Goal: Navigation & Orientation: Find specific page/section

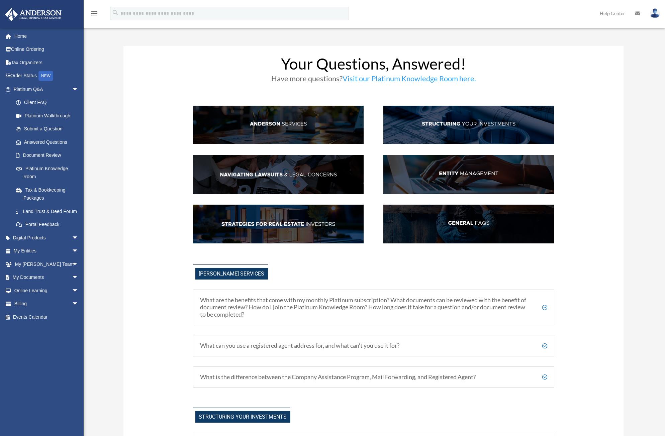
click at [24, 218] on link "Land Trust & Deed Forum" at bounding box center [48, 211] width 79 height 13
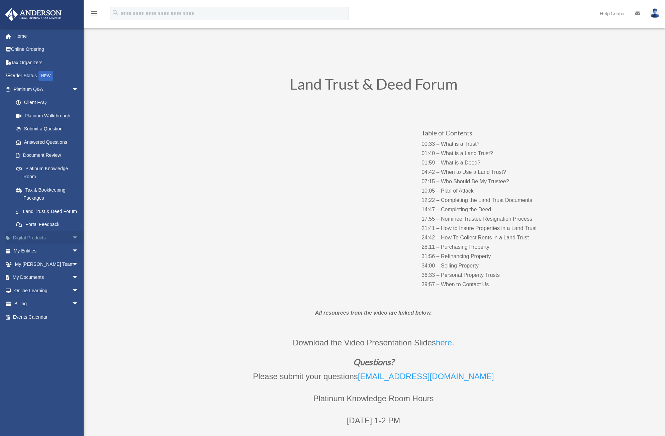
click at [72, 245] on span "arrow_drop_down" at bounding box center [78, 238] width 13 height 14
click at [34, 255] on div "Tax Toolbox" at bounding box center [51, 251] width 57 height 8
click at [72, 244] on span "arrow_drop_up" at bounding box center [78, 238] width 13 height 14
click at [72, 258] on span "arrow_drop_down" at bounding box center [78, 252] width 13 height 14
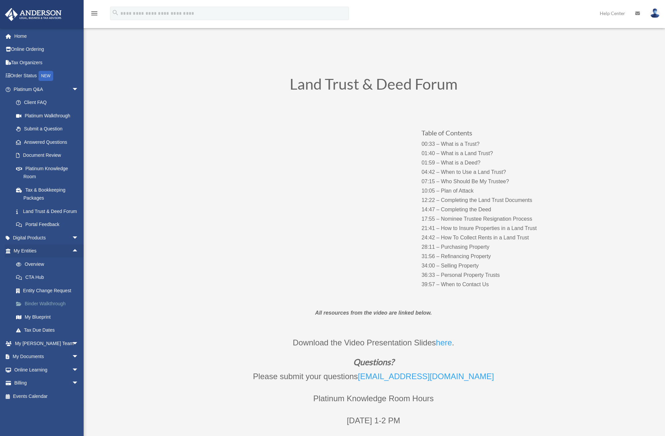
click at [52, 311] on link "Binder Walkthrough" at bounding box center [48, 304] width 79 height 13
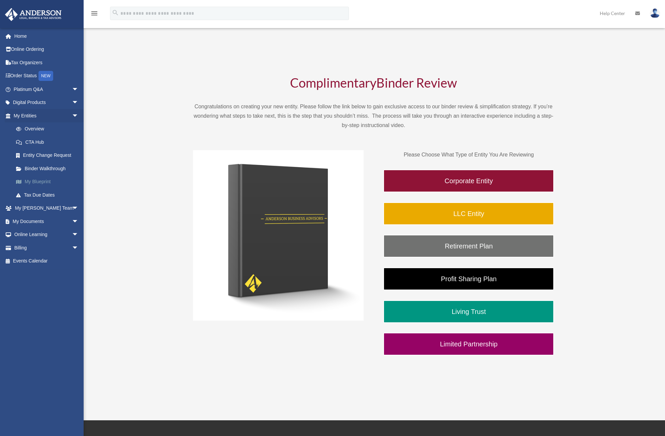
click at [48, 182] on link "My Blueprint" at bounding box center [48, 181] width 79 height 13
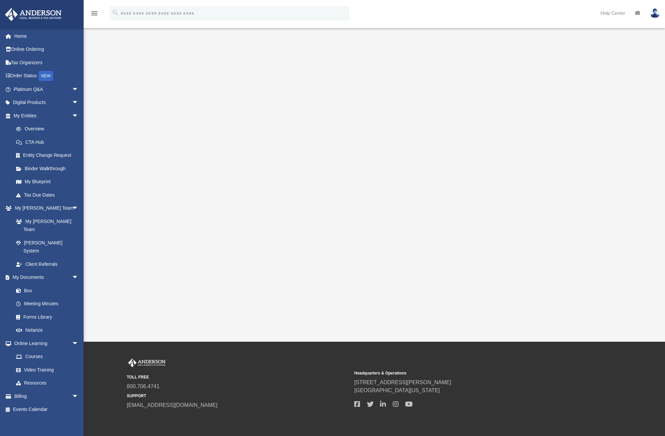
click at [147, 114] on div at bounding box center [374, 182] width 523 height 268
click at [143, 292] on div at bounding box center [374, 182] width 523 height 268
click at [45, 191] on link "Tax Due Dates" at bounding box center [48, 194] width 79 height 13
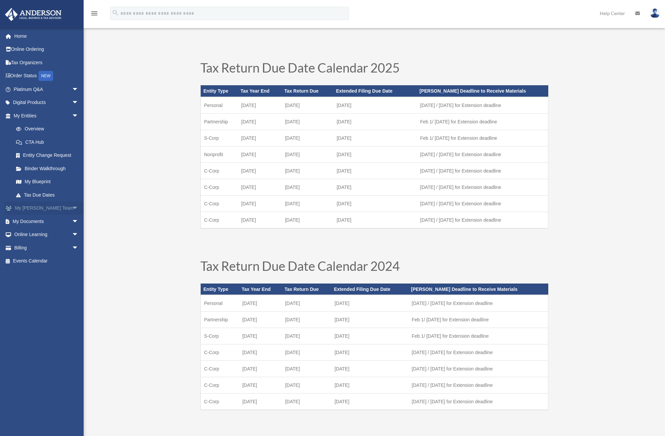
click at [72, 206] on span "arrow_drop_down" at bounding box center [78, 209] width 13 height 14
click at [53, 222] on link "My [PERSON_NAME] Team" at bounding box center [48, 225] width 79 height 21
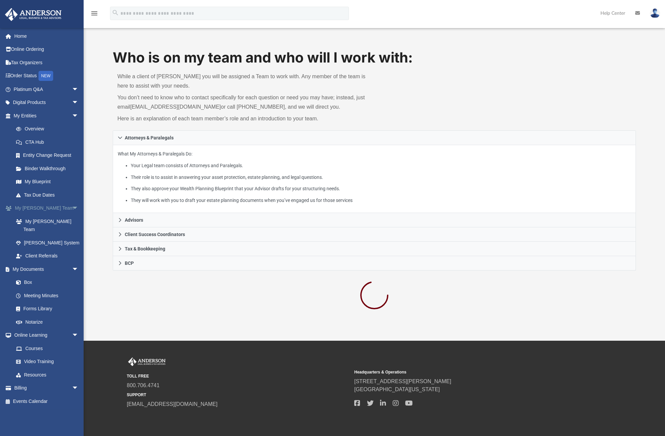
click at [72, 207] on span "arrow_drop_down" at bounding box center [78, 209] width 13 height 14
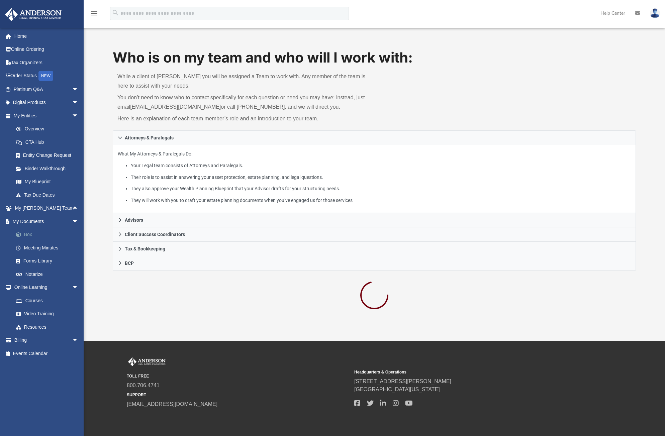
click at [53, 237] on link "Box" at bounding box center [48, 234] width 79 height 13
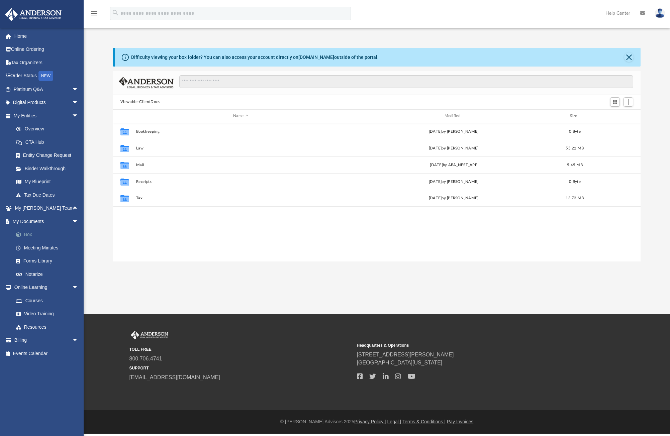
scroll to position [147, 523]
click at [51, 249] on link "Meeting Minutes" at bounding box center [48, 247] width 79 height 13
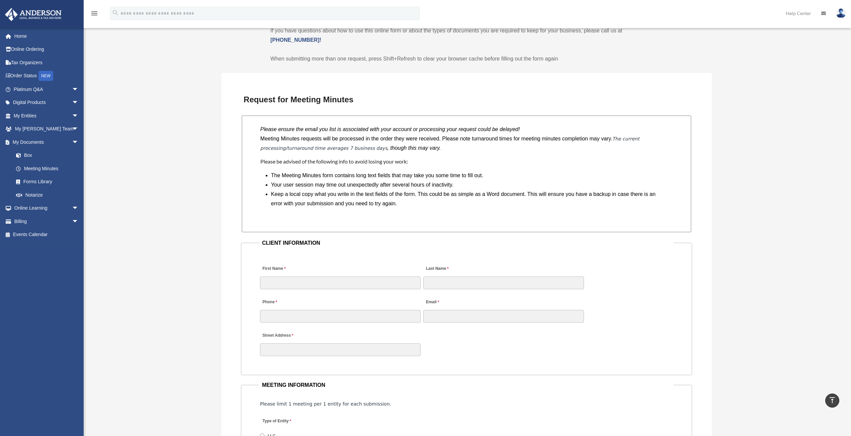
scroll to position [435, 0]
